Goal: Book appointment/travel/reservation

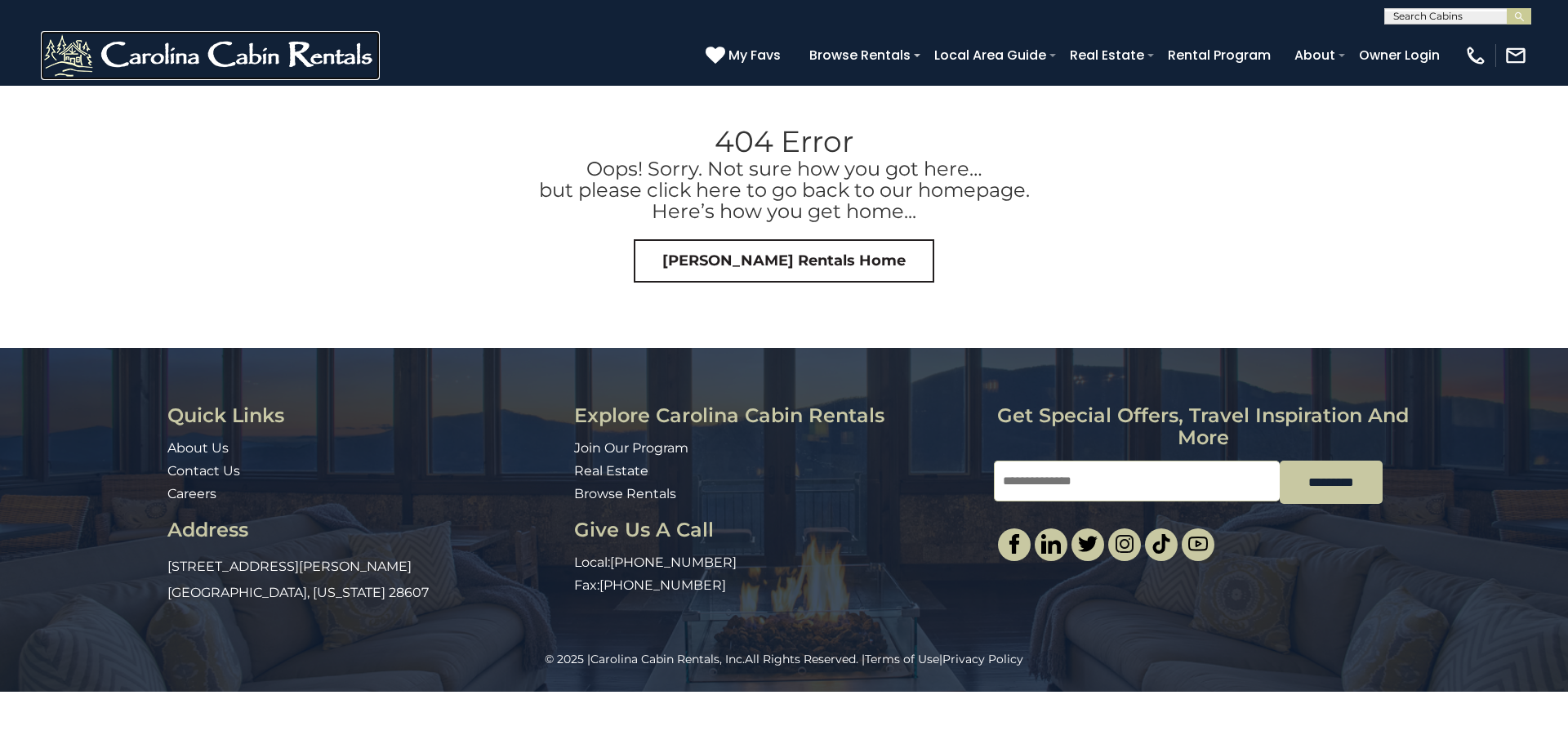
click at [260, 60] on img at bounding box center [210, 55] width 339 height 49
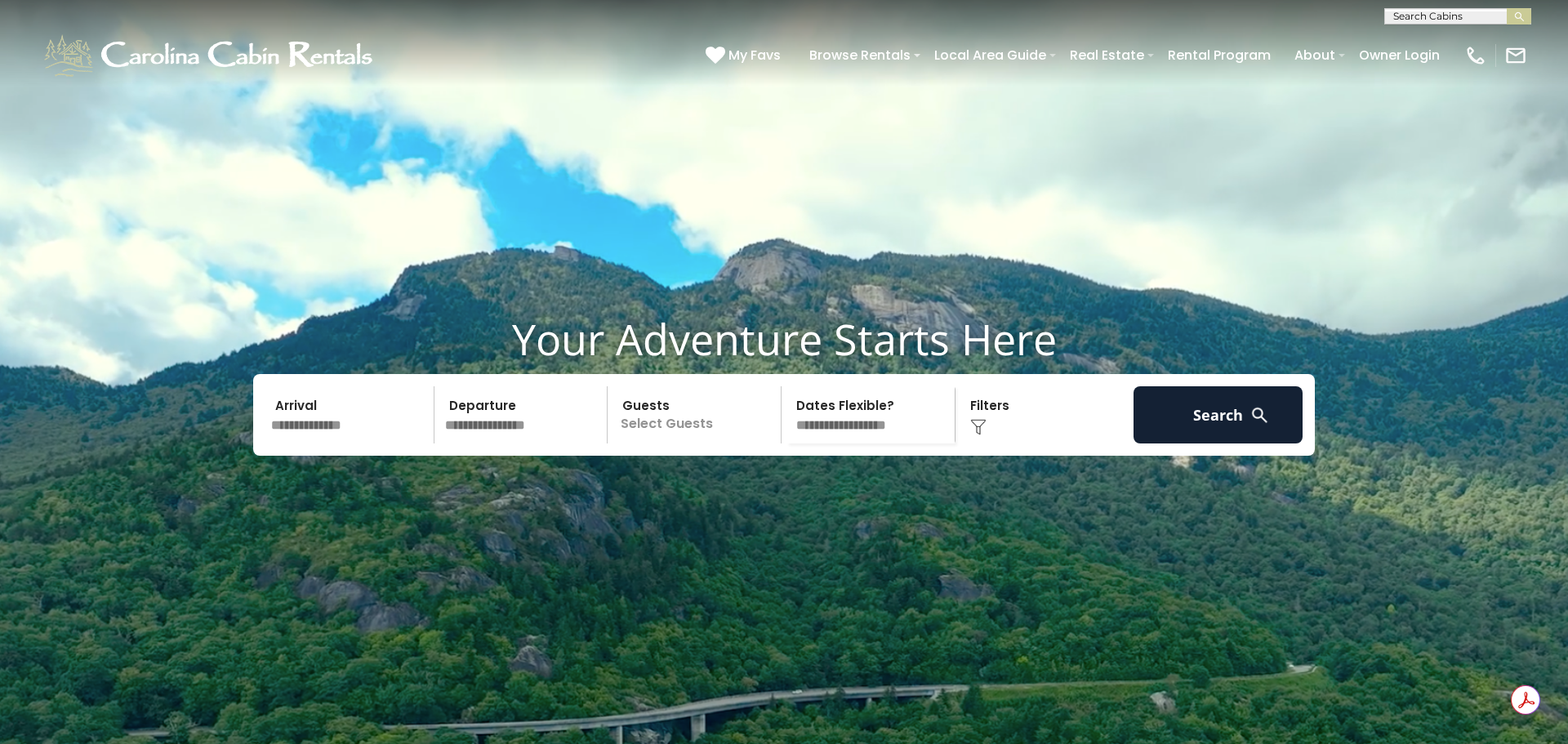
click at [329, 444] on input "text" at bounding box center [350, 415] width 169 height 57
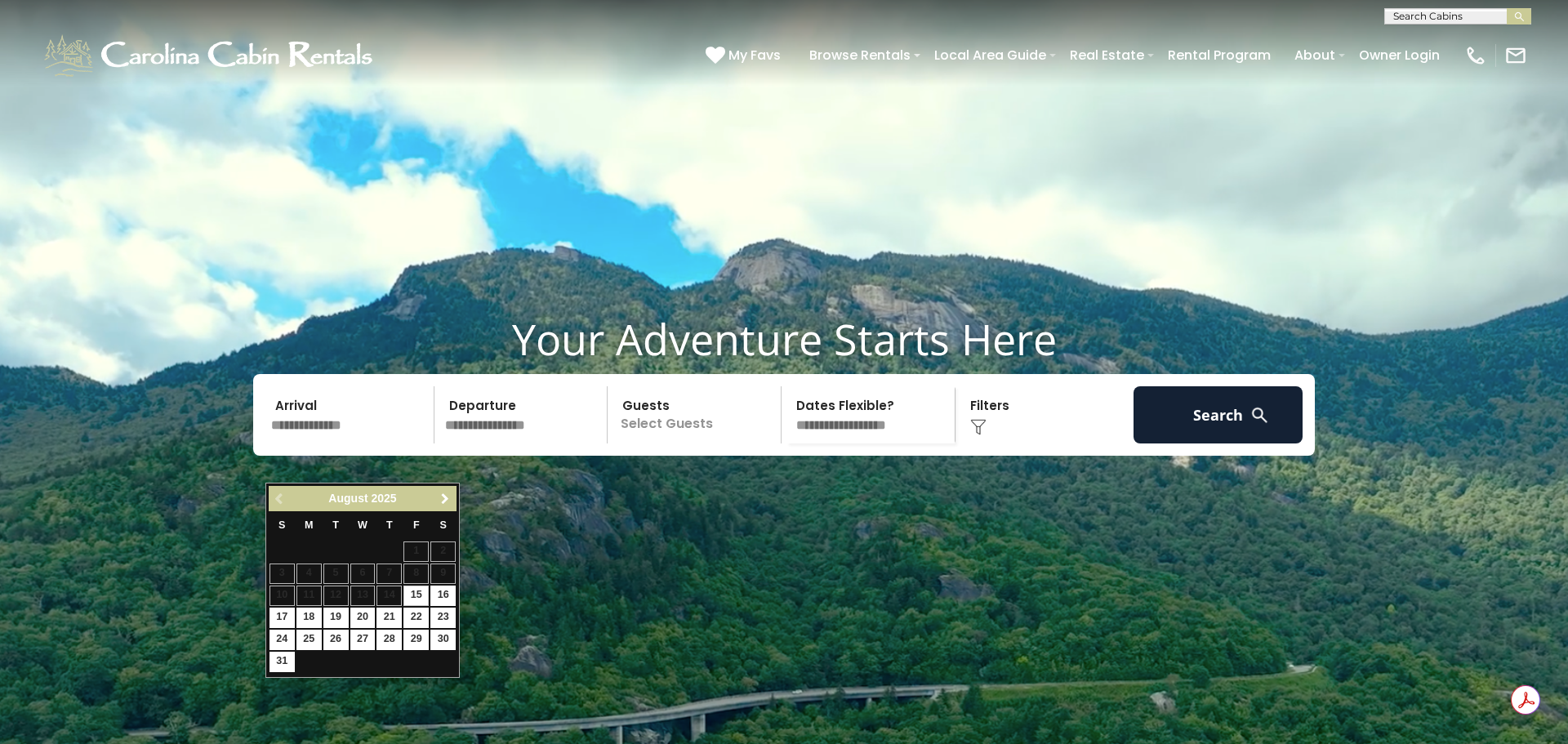
click at [445, 494] on span "Next" at bounding box center [445, 499] width 13 height 13
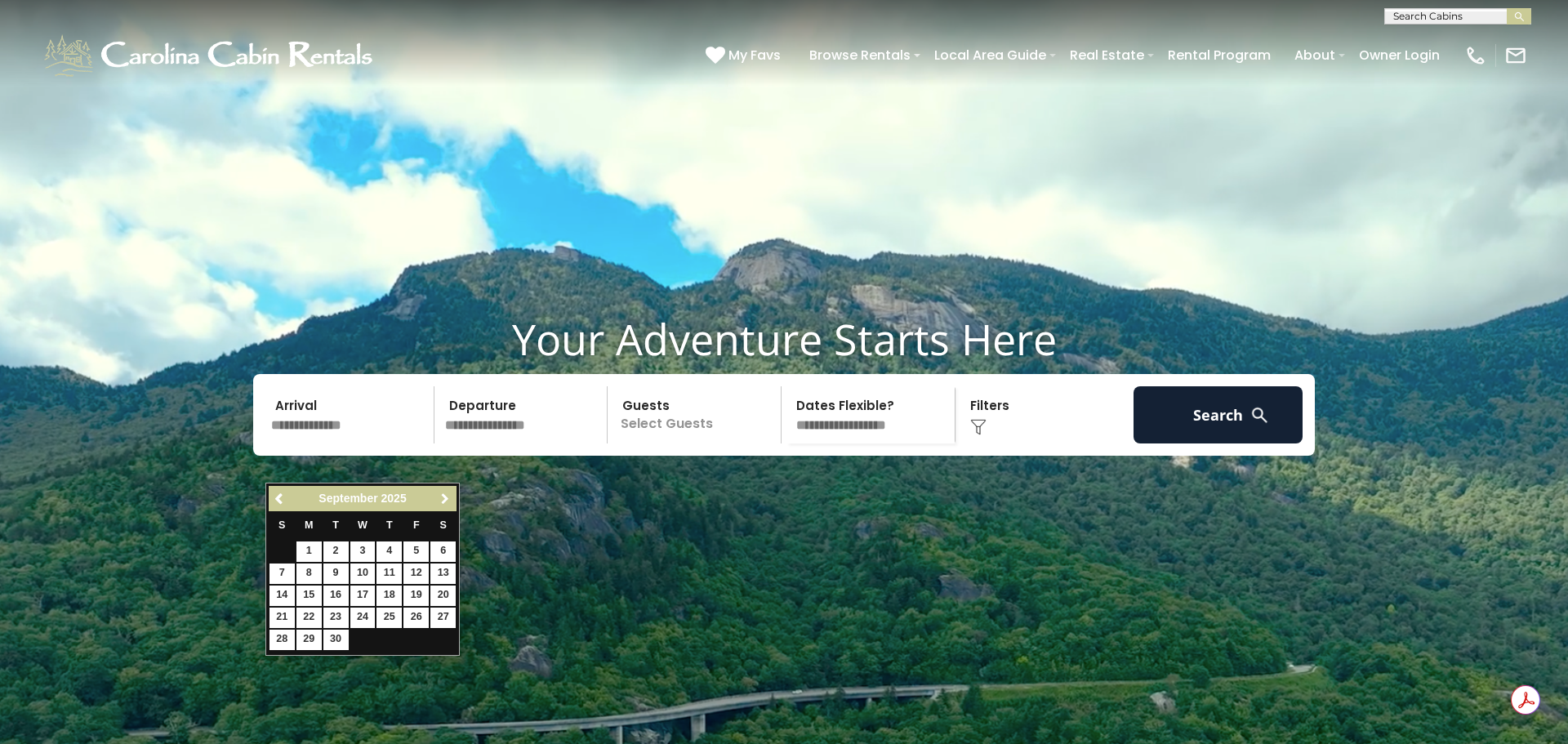
click at [445, 494] on span "Next" at bounding box center [445, 499] width 13 height 13
click at [362, 638] on link "26" at bounding box center [363, 640] width 26 height 21
type input "********"
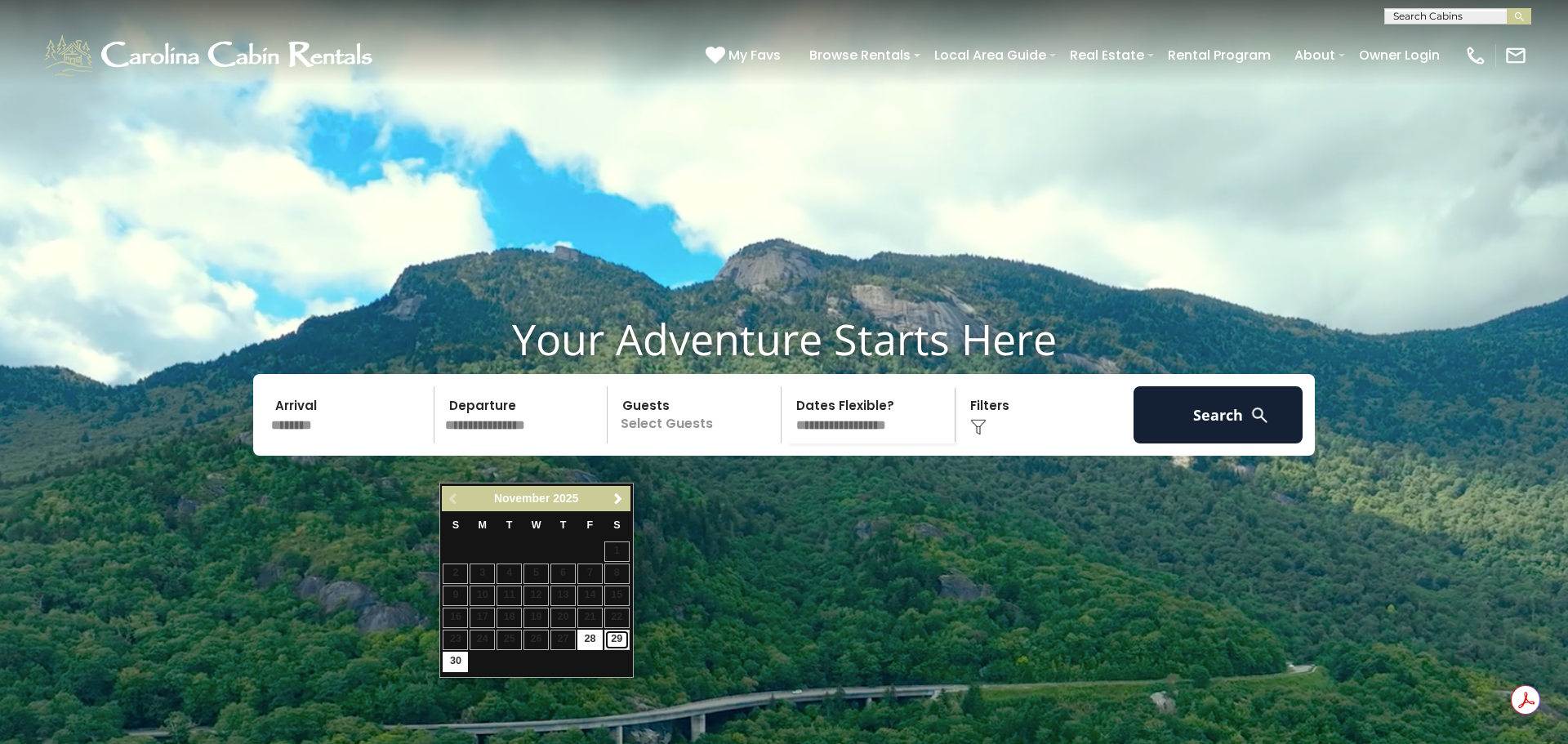
click at [614, 642] on link "29" at bounding box center [617, 640] width 26 height 21
type input "********"
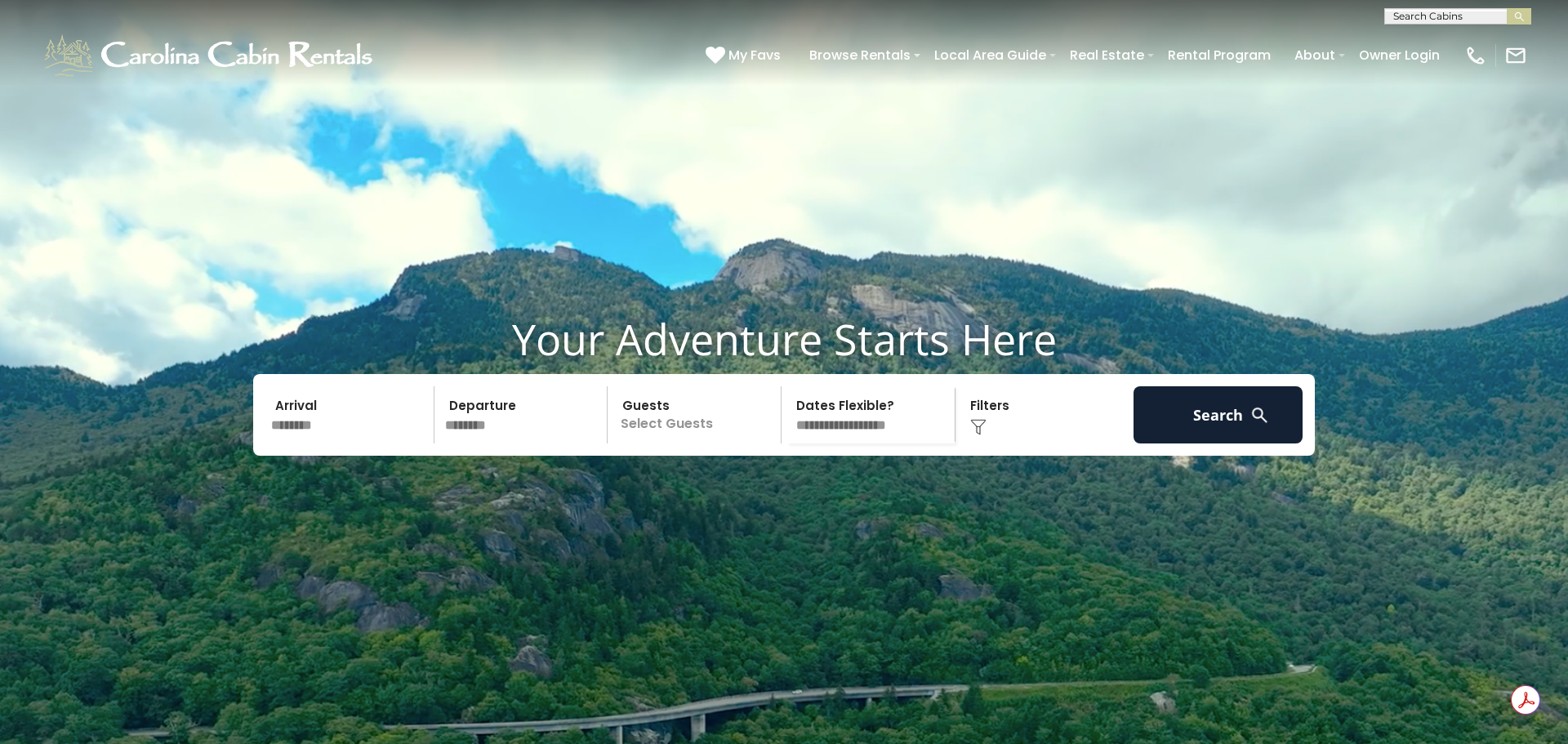
click at [693, 444] on p "Select Guests" at bounding box center [697, 415] width 168 height 57
click at [775, 490] on span "+" at bounding box center [776, 482] width 7 height 17
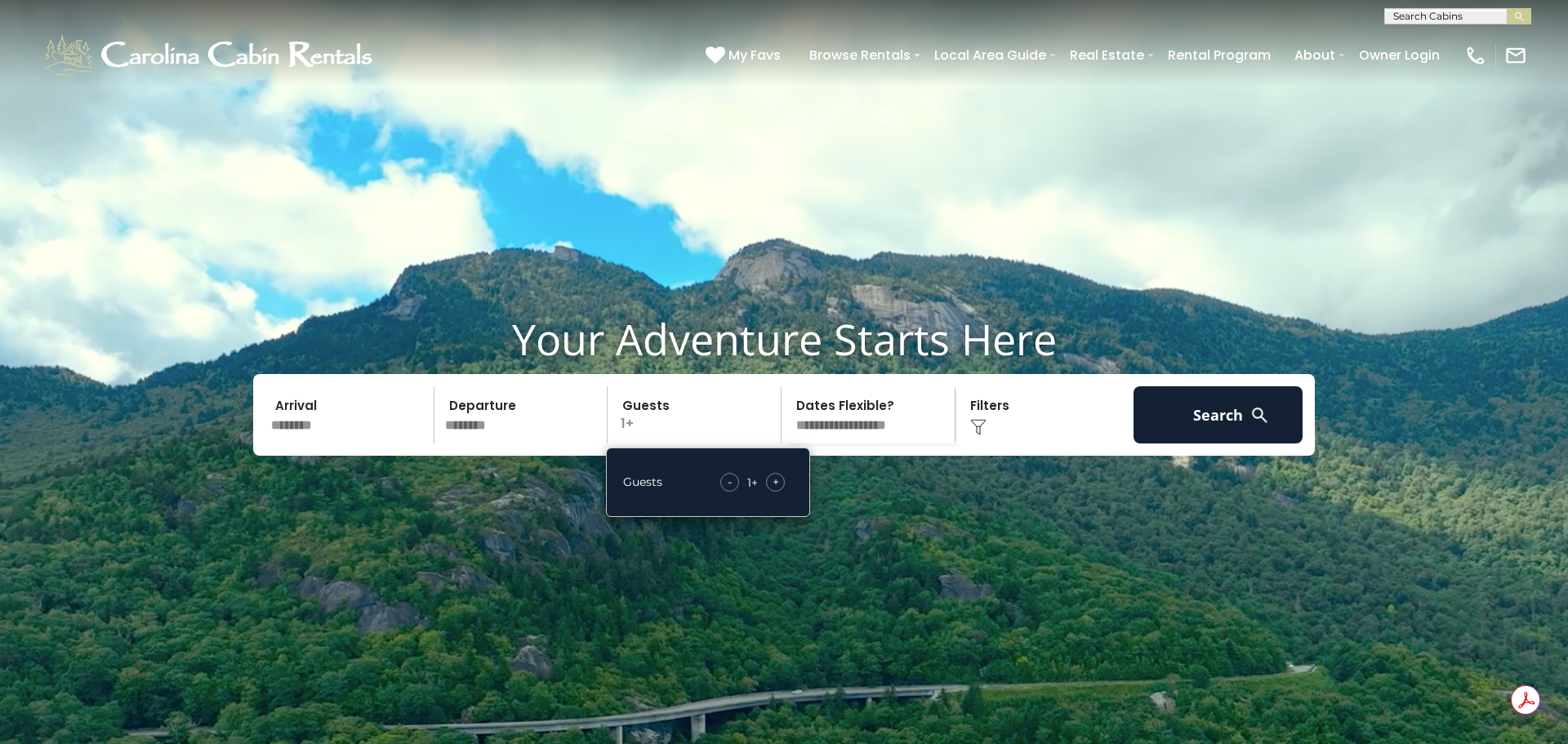
click at [775, 490] on span "+" at bounding box center [776, 482] width 7 height 17
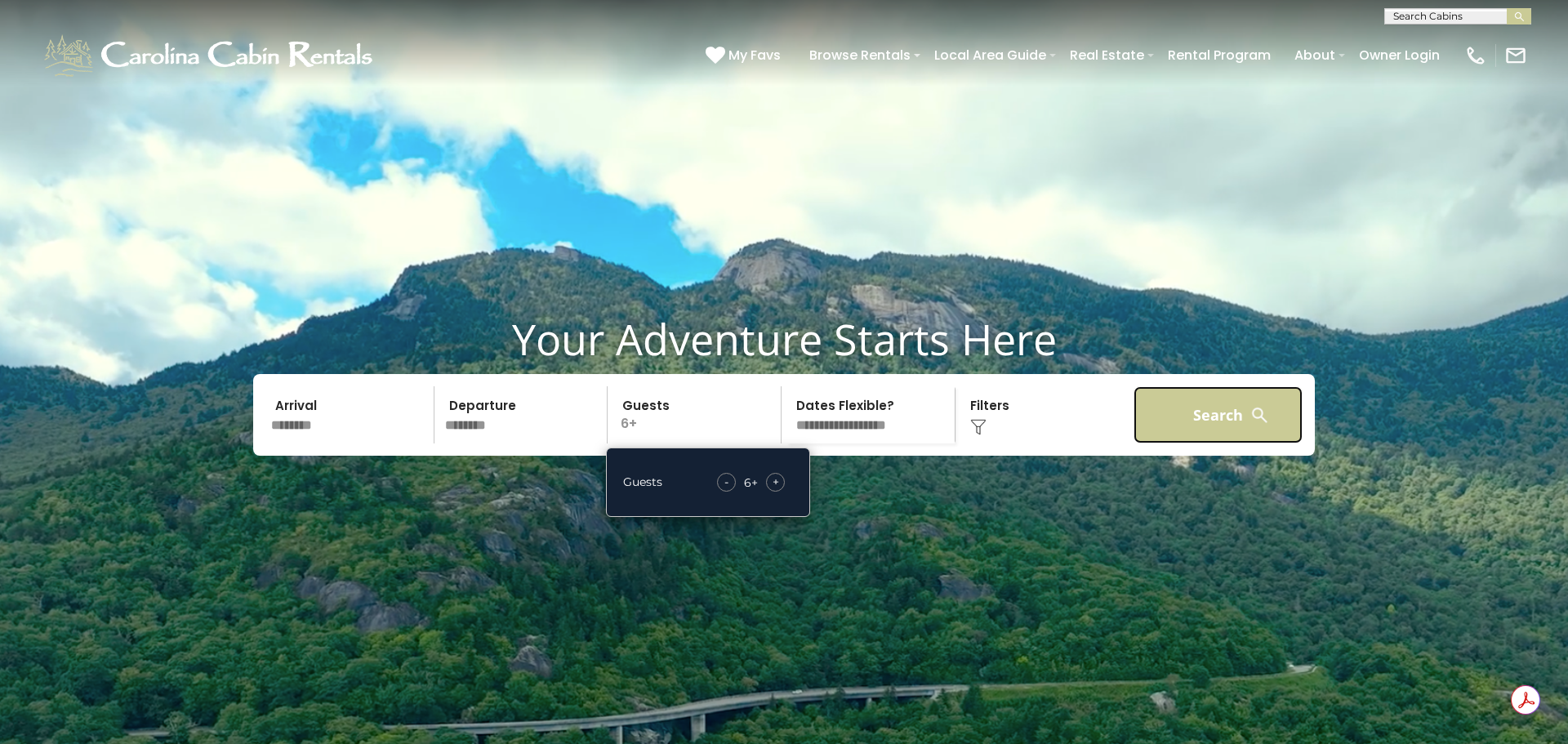
click at [1199, 443] on button "Search" at bounding box center [1218, 415] width 169 height 57
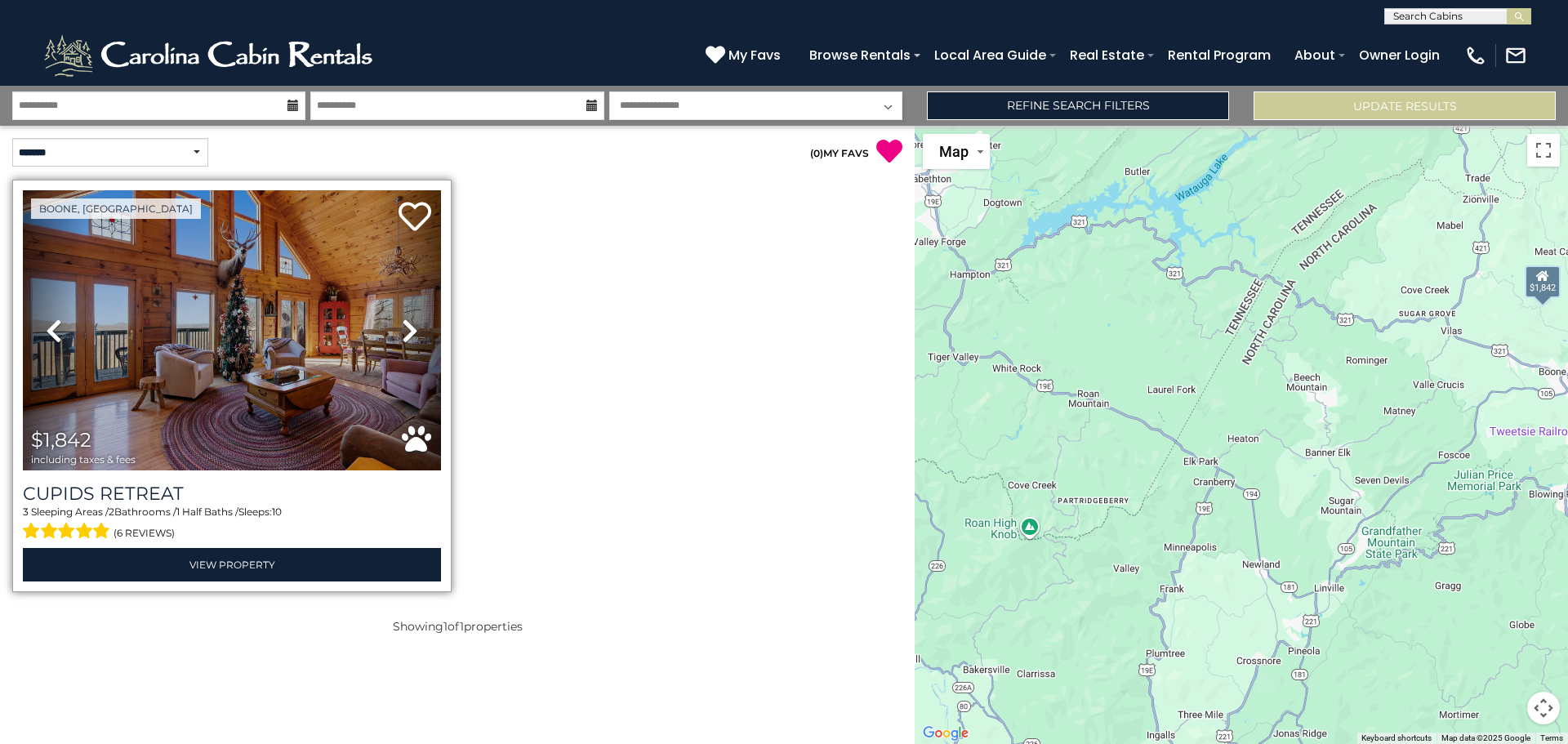
click at [411, 323] on icon at bounding box center [410, 331] width 17 height 27
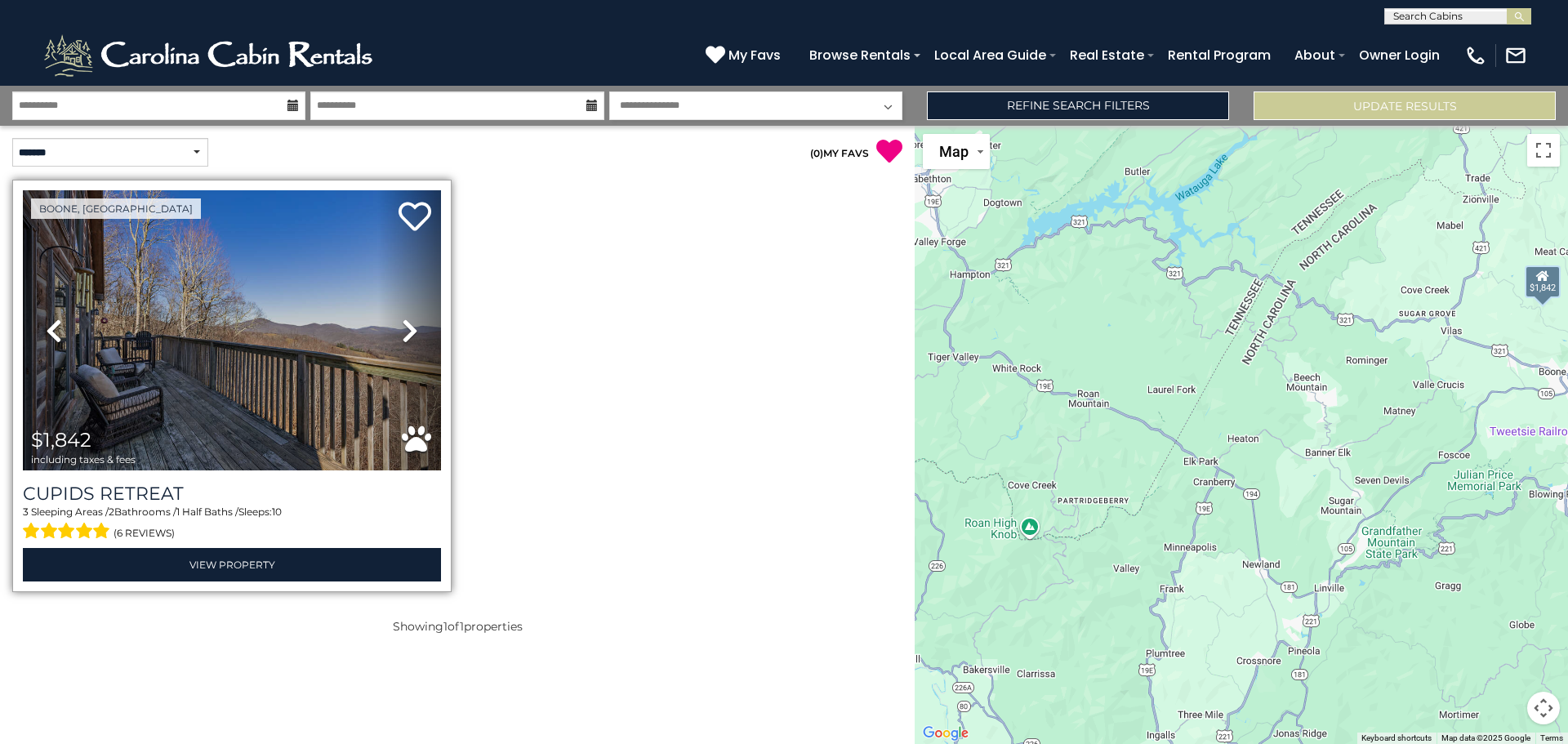
click at [411, 323] on icon at bounding box center [410, 331] width 17 height 27
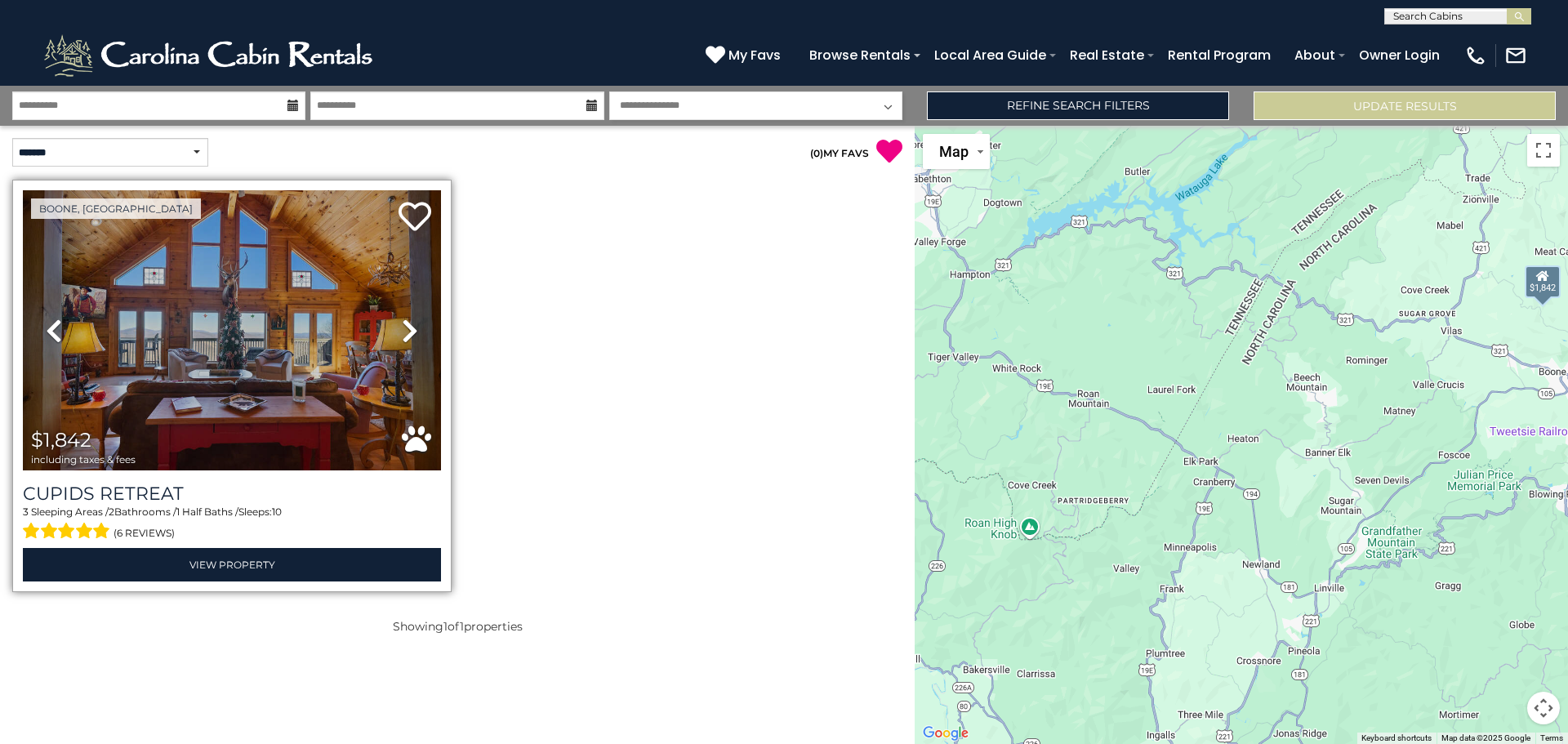
click at [411, 323] on icon at bounding box center [410, 331] width 17 height 27
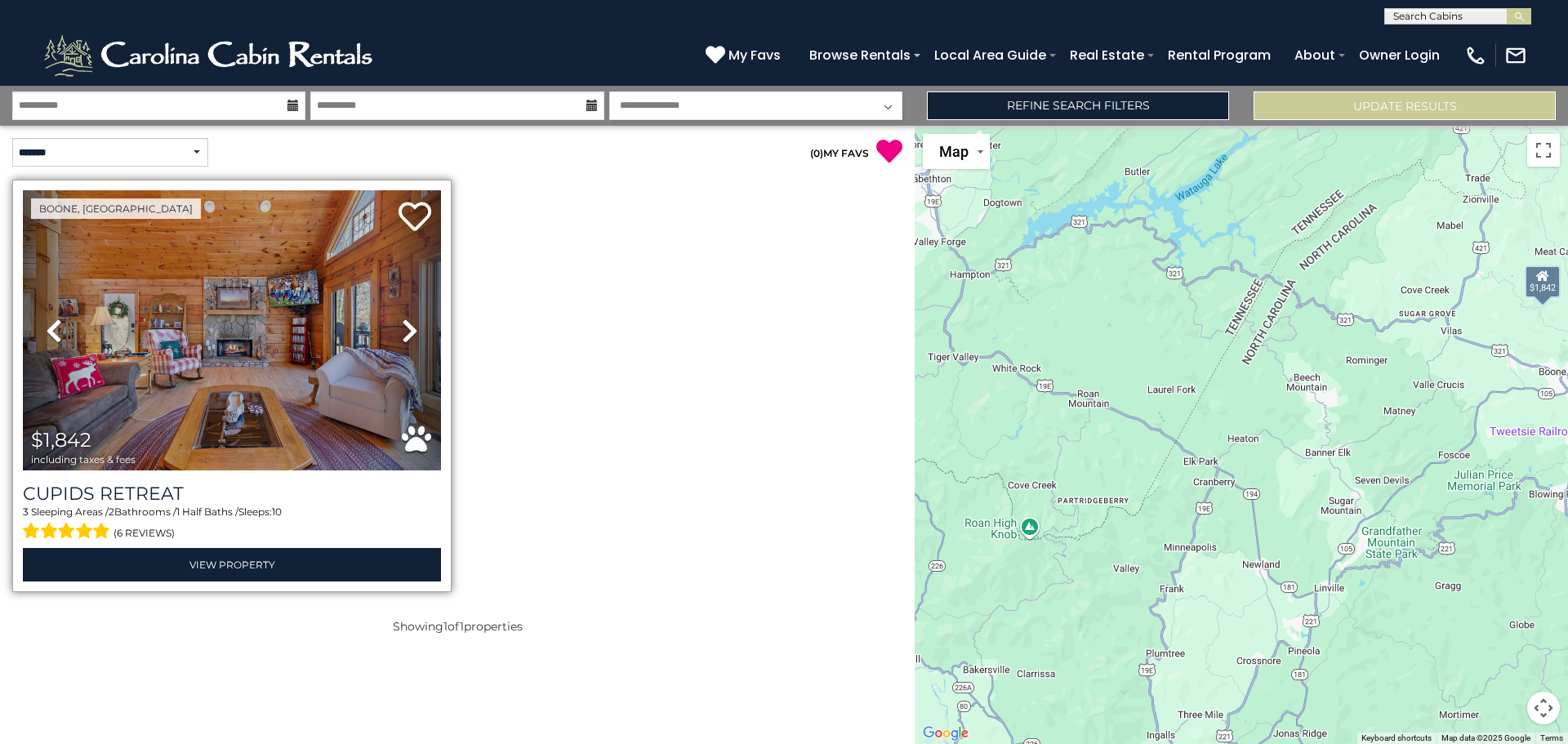
click at [411, 323] on icon at bounding box center [410, 331] width 17 height 27
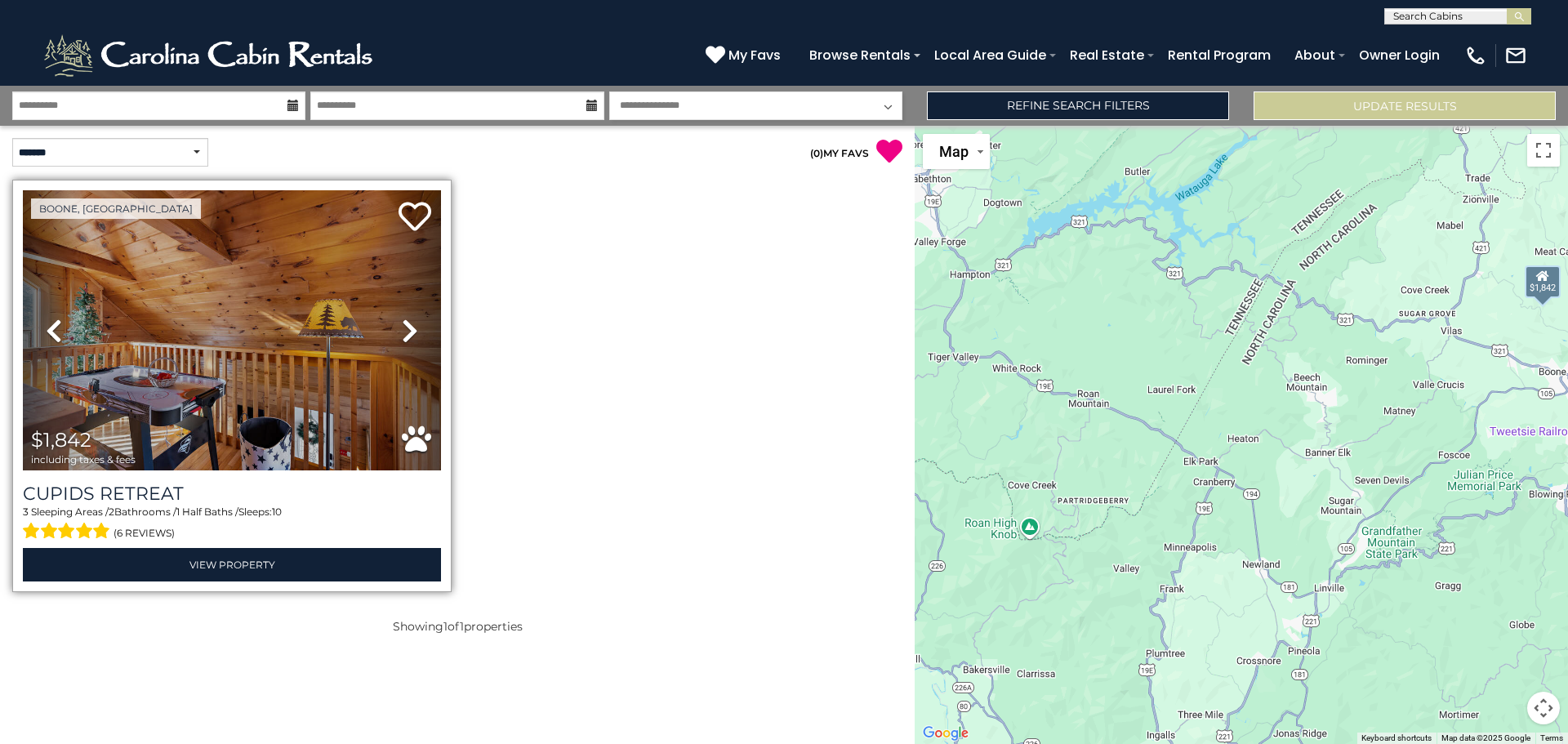
click at [411, 323] on icon at bounding box center [410, 331] width 17 height 27
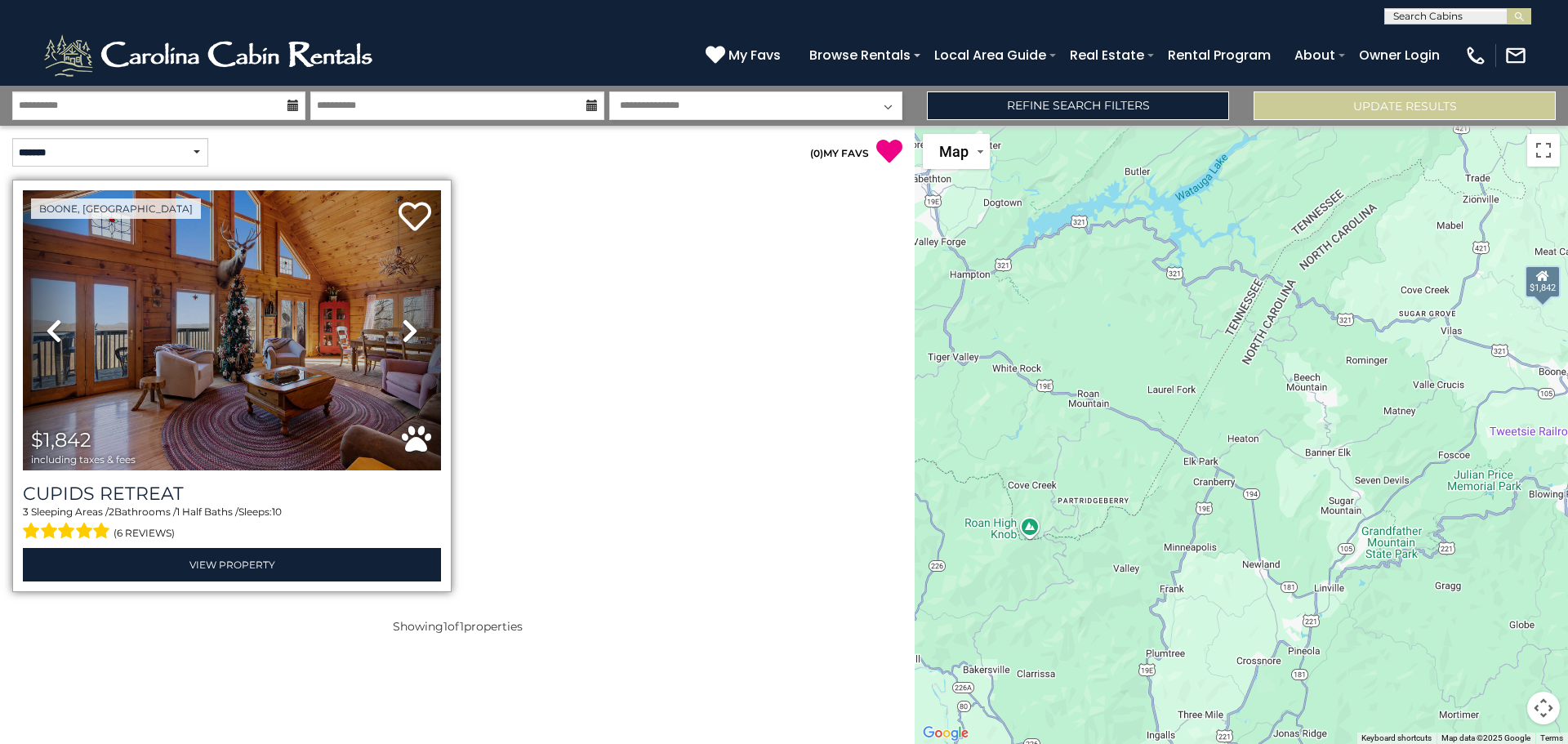
click at [411, 323] on icon at bounding box center [410, 331] width 17 height 27
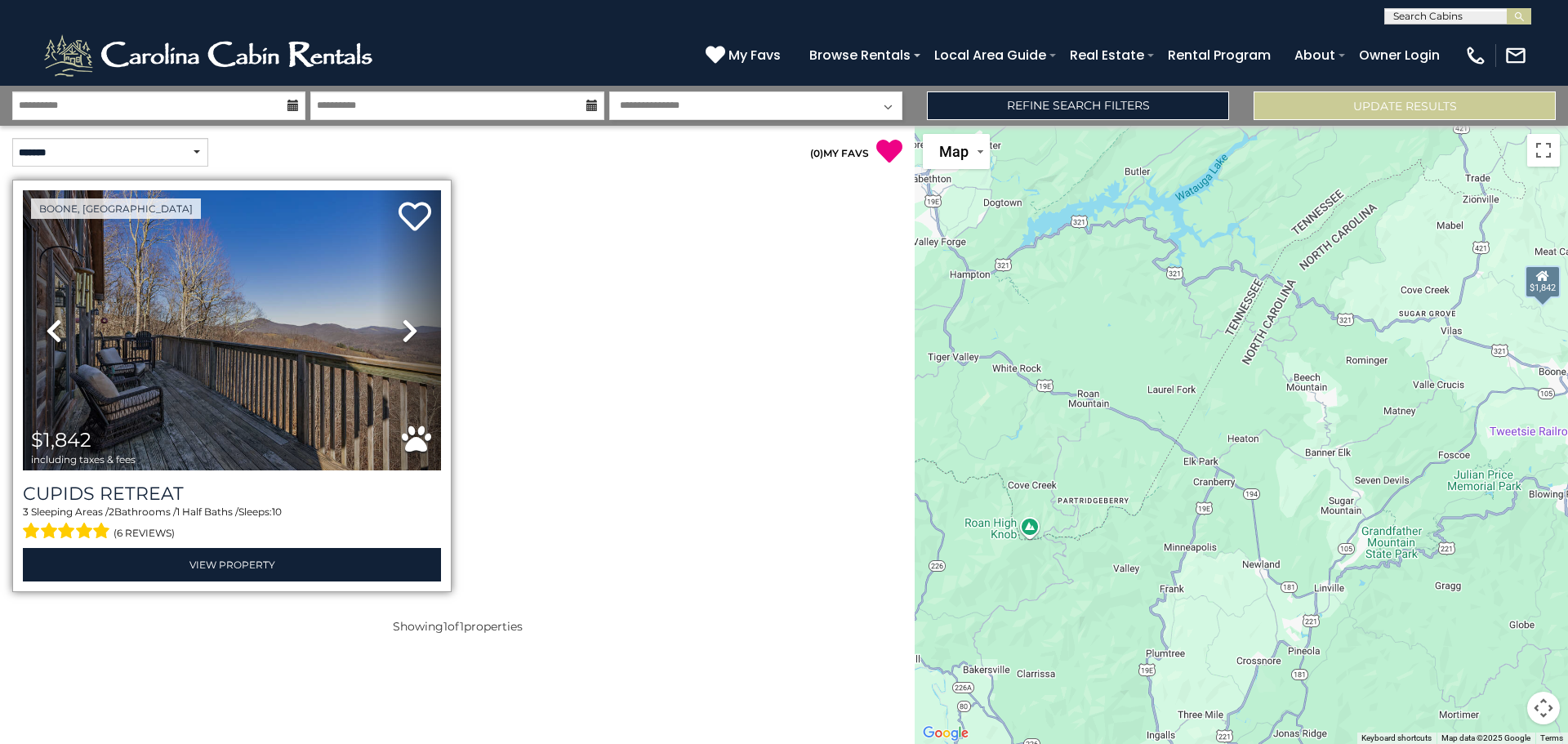
click at [411, 323] on icon at bounding box center [410, 331] width 17 height 27
